Goal: Navigation & Orientation: Find specific page/section

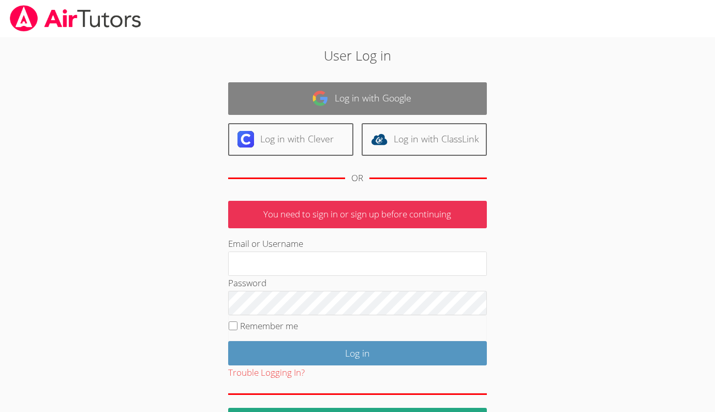
click at [367, 100] on link "Log in with Google" at bounding box center [357, 98] width 259 height 33
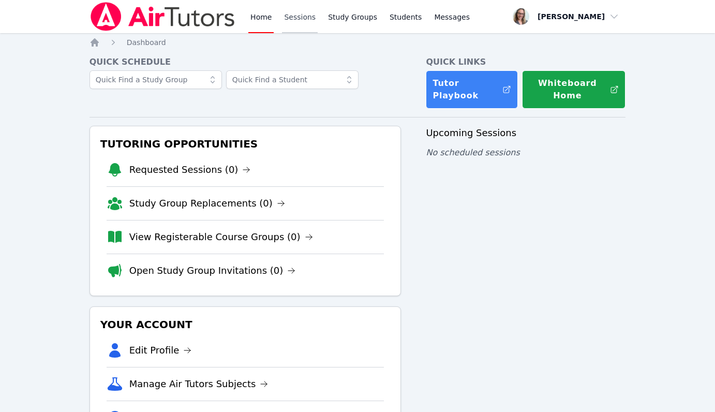
click at [283, 21] on link "Sessions" at bounding box center [300, 16] width 36 height 33
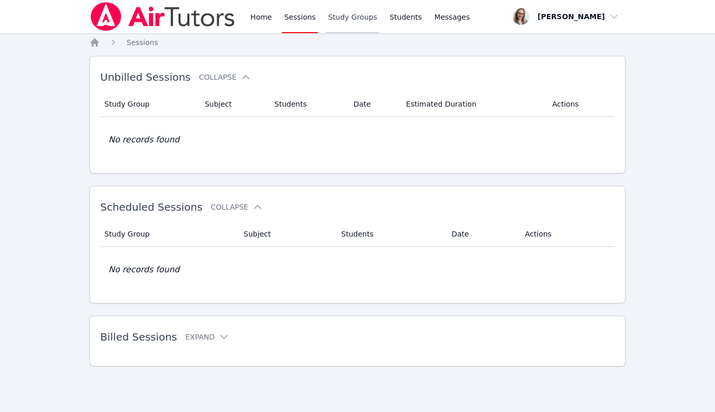
click at [344, 23] on link "Study Groups" at bounding box center [352, 16] width 53 height 33
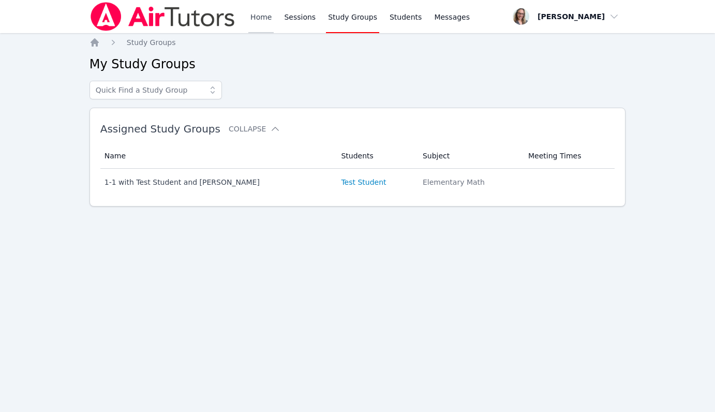
click at [265, 16] on link "Home" at bounding box center [260, 16] width 25 height 33
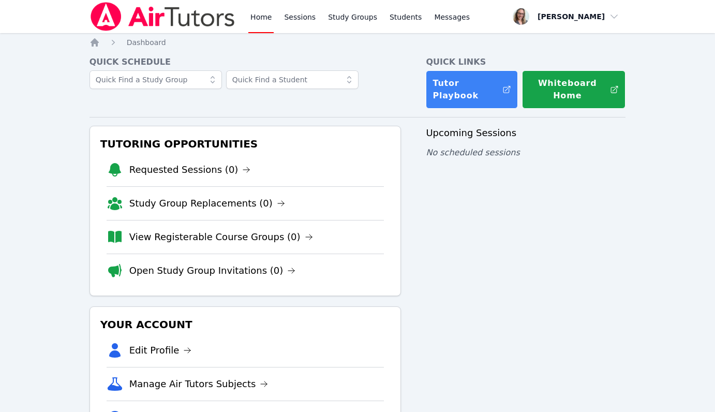
click at [605, 19] on span "button" at bounding box center [566, 16] width 113 height 23
click at [189, 171] on link "Requested Sessions (0)" at bounding box center [190, 170] width 122 height 14
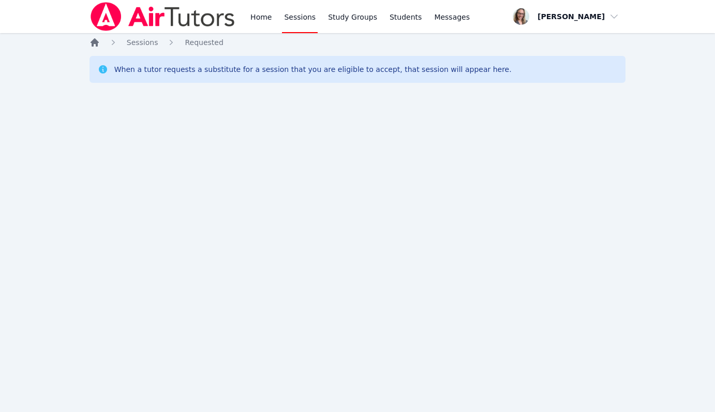
click at [95, 46] on icon "Breadcrumb" at bounding box center [95, 42] width 10 height 10
